Goal: Information Seeking & Learning: Learn about a topic

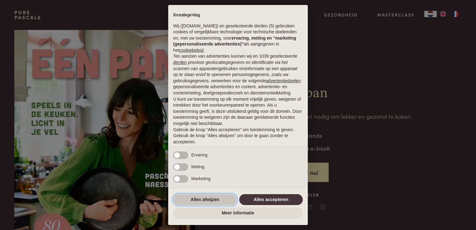
click at [204, 199] on button "Alles afwijzen" at bounding box center [205, 199] width 64 height 11
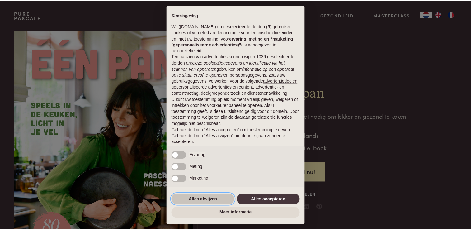
scroll to position [20, 0]
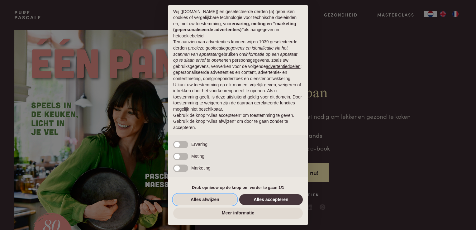
click at [204, 199] on button "Alles afwijzen" at bounding box center [205, 199] width 64 height 11
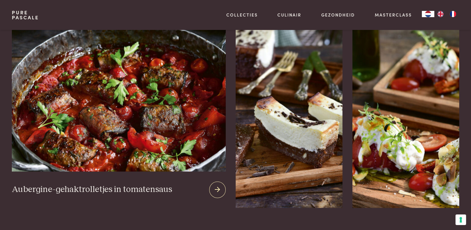
scroll to position [810, 0]
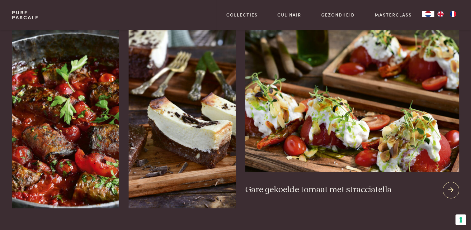
click at [450, 185] on icon at bounding box center [451, 189] width 5 height 9
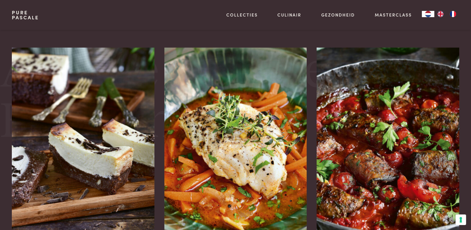
scroll to position [1090, 0]
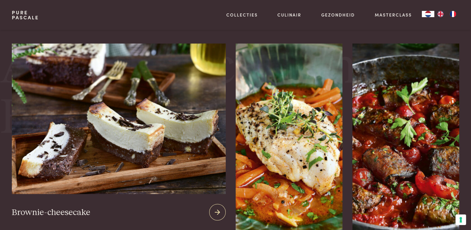
click at [91, 172] on img at bounding box center [119, 118] width 214 height 150
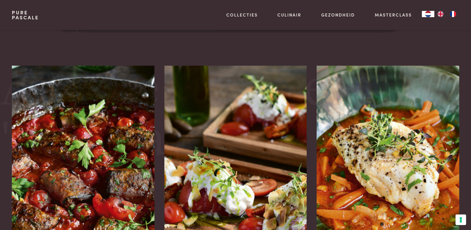
scroll to position [935, 0]
